Goal: Information Seeking & Learning: Learn about a topic

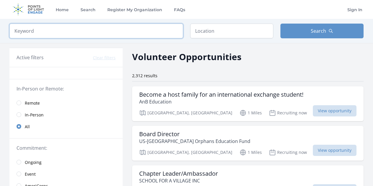
click at [50, 30] on input "search" at bounding box center [96, 31] width 174 height 15
type input "dog"
click button "submit" at bounding box center [0, 0] width 0 height 0
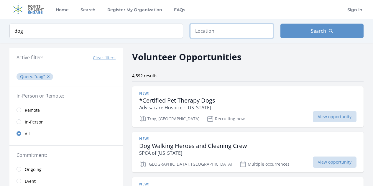
click at [213, 32] on input "text" at bounding box center [231, 31] width 83 height 15
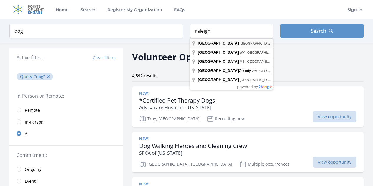
type input "[GEOGRAPHIC_DATA], [GEOGRAPHIC_DATA], [GEOGRAPHIC_DATA]"
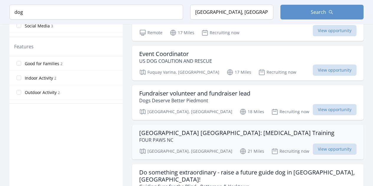
scroll to position [354, 0]
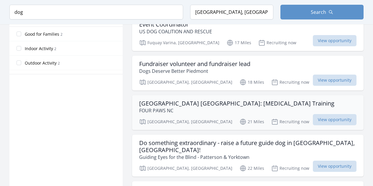
click at [232, 100] on h3 "[GEOGRAPHIC_DATA] [GEOGRAPHIC_DATA]: [MEDICAL_DATA] Training" at bounding box center [236, 103] width 195 height 7
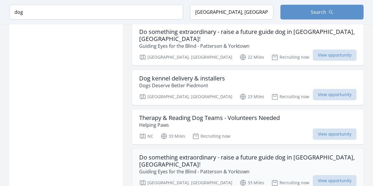
scroll to position [472, 0]
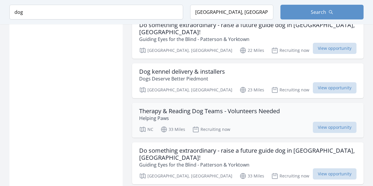
click at [256, 108] on h3 "Therapy & Reading Dog Teams - Volunteers Needed" at bounding box center [209, 111] width 141 height 7
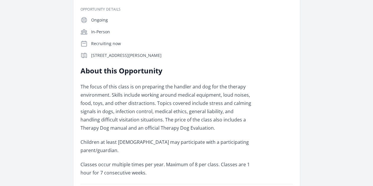
scroll to position [118, 0]
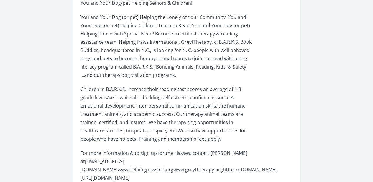
scroll to position [207, 0]
